Goal: Find specific page/section

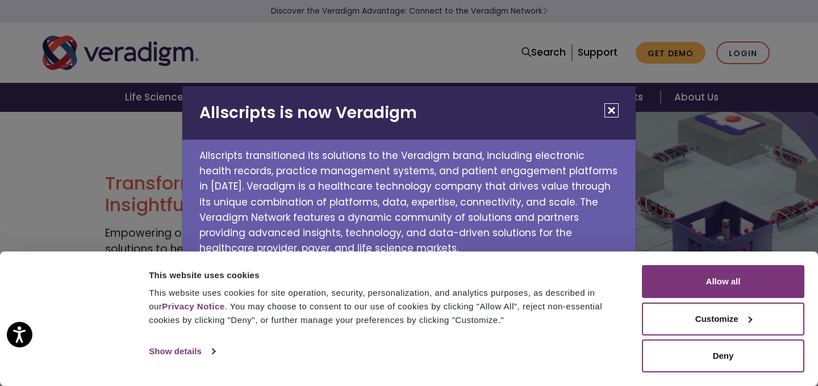
click at [610, 111] on button "Close" at bounding box center [611, 110] width 14 height 14
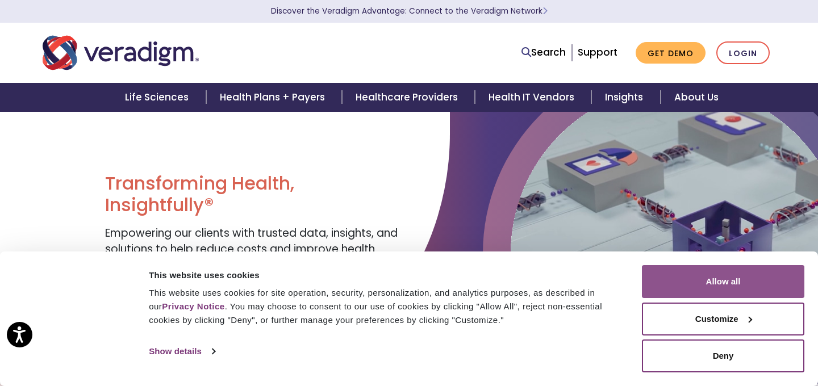
click at [679, 283] on button "Allow all" at bounding box center [723, 281] width 162 height 33
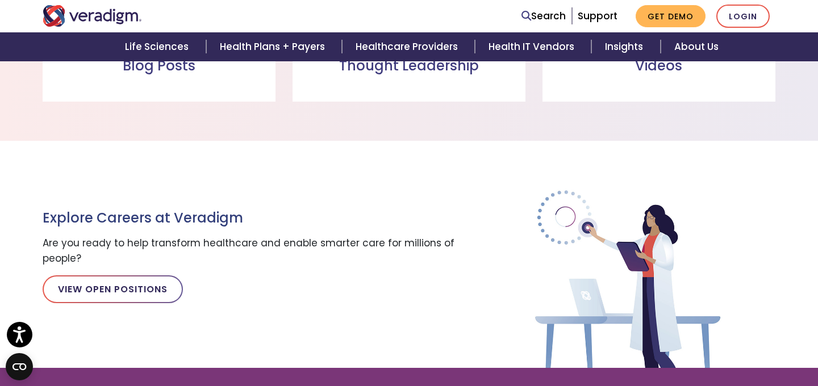
scroll to position [1642, 0]
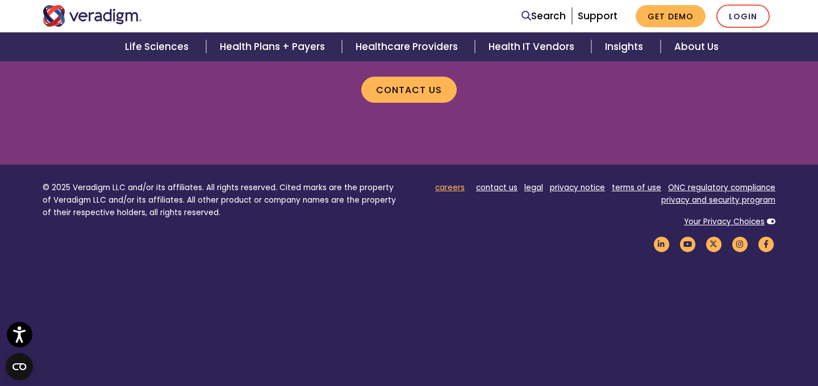
click at [450, 182] on link "careers" at bounding box center [450, 187] width 30 height 11
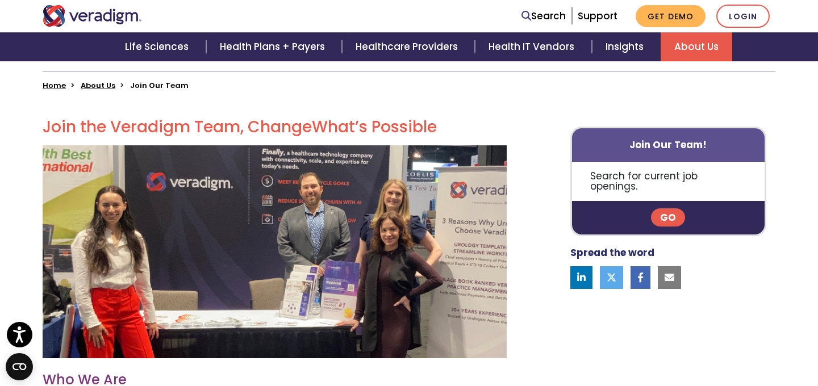
scroll to position [276, 0]
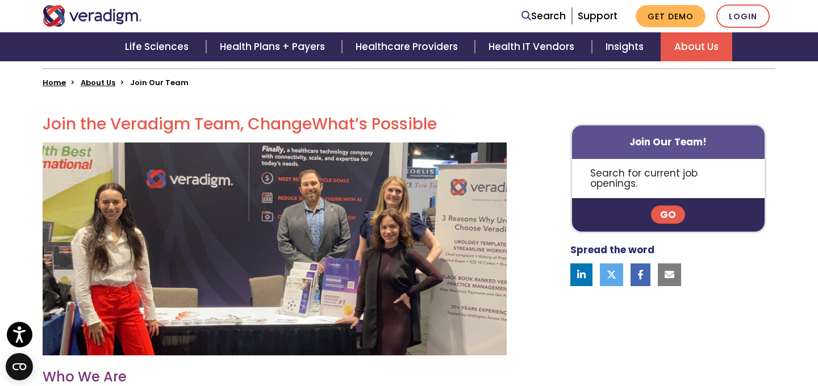
click at [664, 206] on link "Go" at bounding box center [668, 215] width 34 height 18
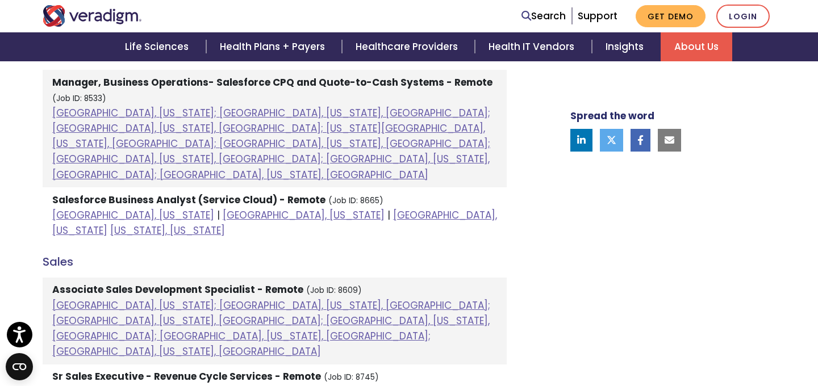
scroll to position [815, 0]
click at [286, 209] on link "Raleigh, North Carolina" at bounding box center [274, 223] width 445 height 29
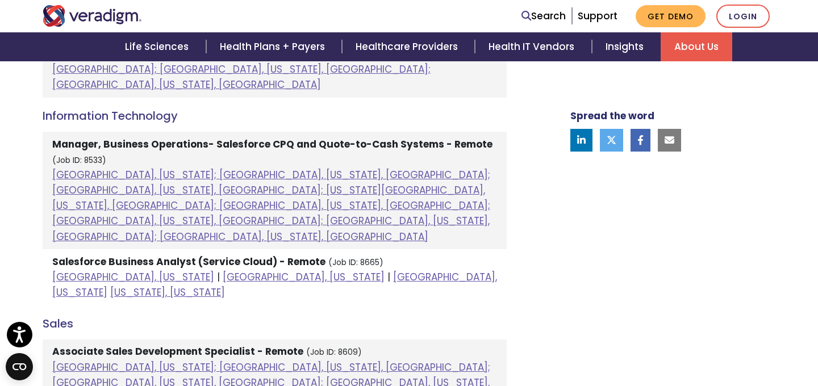
scroll to position [754, 0]
